Goal: Navigation & Orientation: Find specific page/section

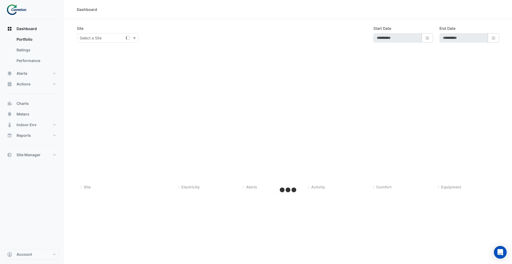
type input "**********"
select select "***"
